Goal: Task Accomplishment & Management: Manage account settings

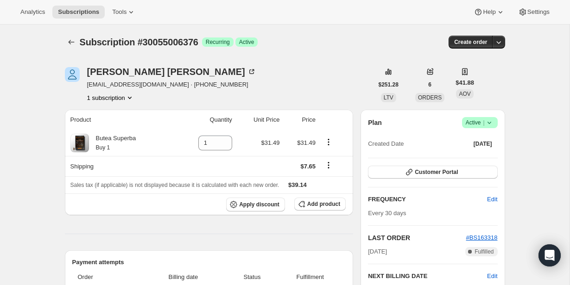
click at [488, 123] on icon at bounding box center [489, 122] width 9 height 9
click at [481, 153] on span "Cancel subscription" at bounding box center [477, 156] width 52 height 7
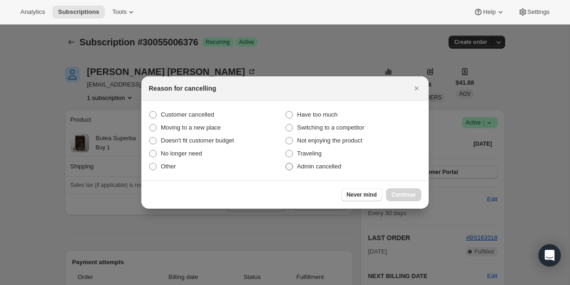
click at [347, 167] on label "Admin cancelled" at bounding box center [353, 166] width 136 height 13
click at [286, 164] on input "Admin cancelled" at bounding box center [285, 163] width 0 height 0
radio input "true"
click at [388, 197] on button "Continue" at bounding box center [403, 195] width 35 height 13
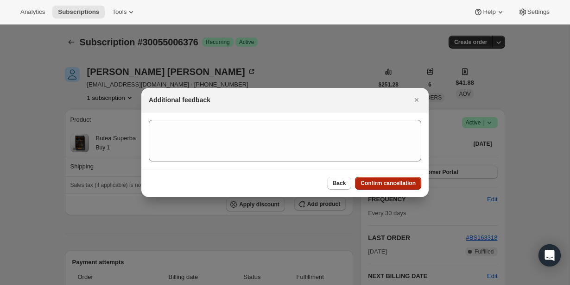
click at [385, 182] on span "Confirm cancellation" at bounding box center [387, 183] width 55 height 7
